Goal: Find specific page/section: Find specific page/section

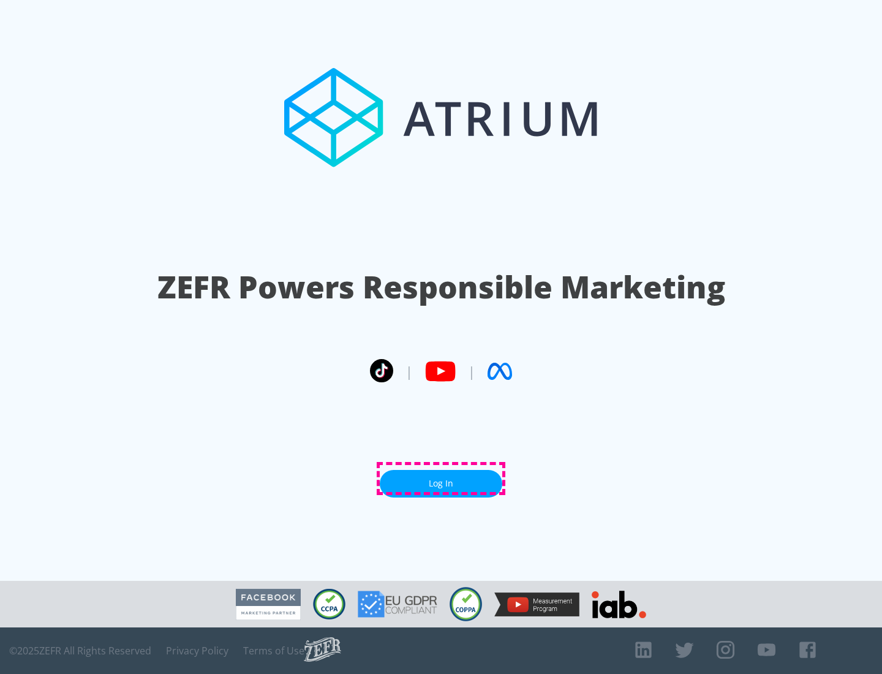
click at [441, 478] on link "Log In" at bounding box center [441, 484] width 122 height 28
